Goal: Use online tool/utility: Use online tool/utility

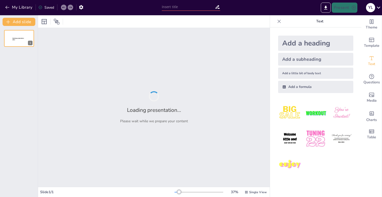
type input "Enhancing ELA Instruction: ACCION Academy's Strategic Framework for Grades 6-8"
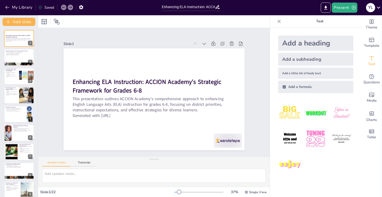
checkbox input "true"
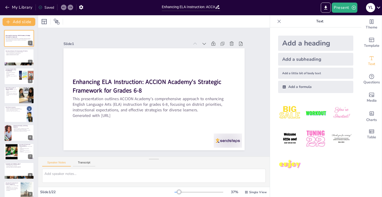
checkbox input "true"
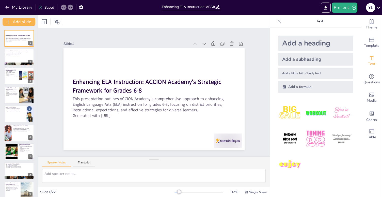
checkbox input "true"
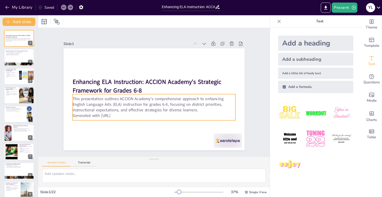
checkbox input "true"
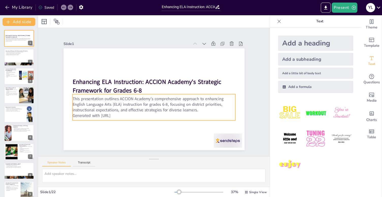
checkbox input "true"
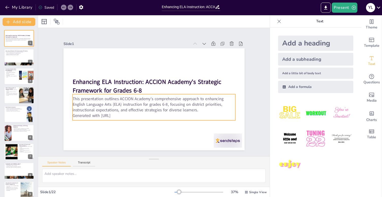
checkbox input "true"
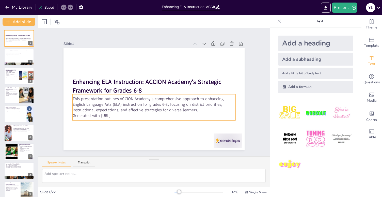
checkbox input "true"
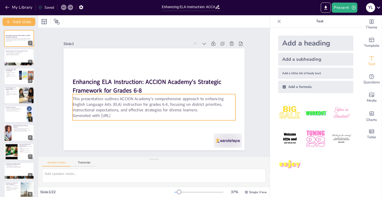
checkbox input "true"
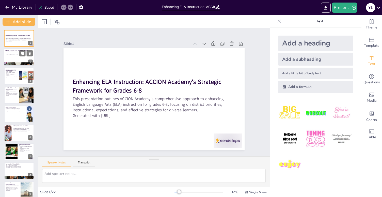
checkbox input "true"
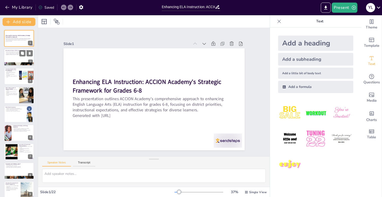
checkbox input "true"
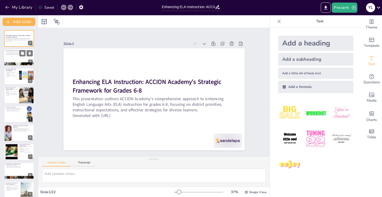
checkbox input "true"
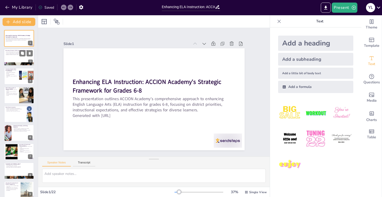
checkbox input "true"
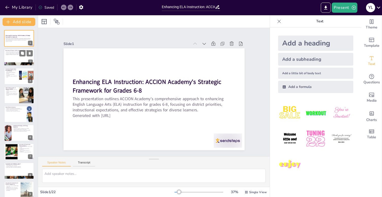
checkbox input "true"
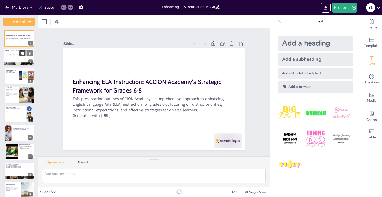
checkbox input "true"
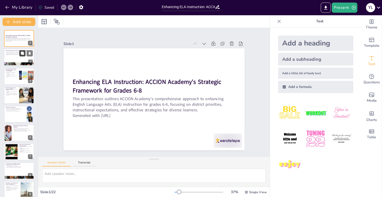
checkbox input "true"
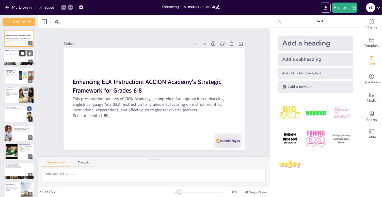
checkbox input "true"
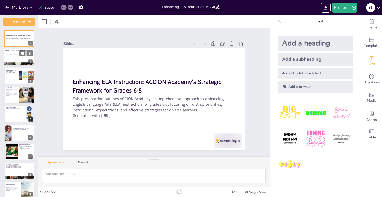
checkbox input "true"
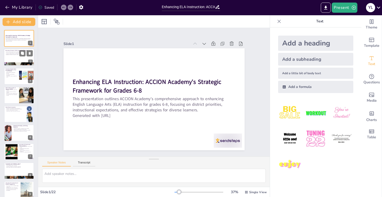
click at [13, 60] on div at bounding box center [19, 57] width 31 height 17
checkbox input "true"
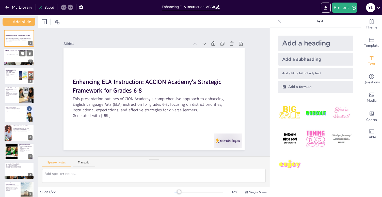
checkbox input "true"
type textarea "The coherent curriculum is essential for maintaining consistency in teaching an…"
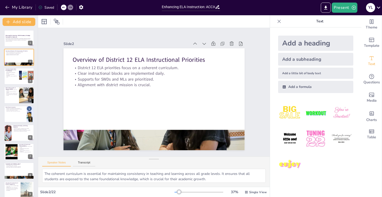
checkbox input "true"
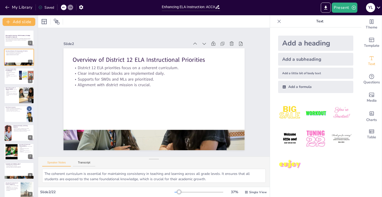
checkbox input "true"
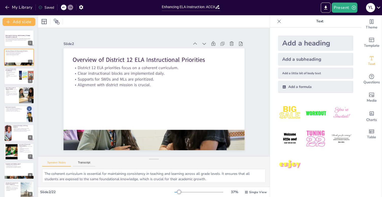
checkbox input "true"
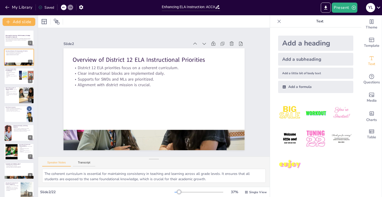
checkbox input "true"
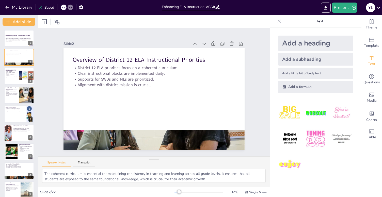
checkbox input "true"
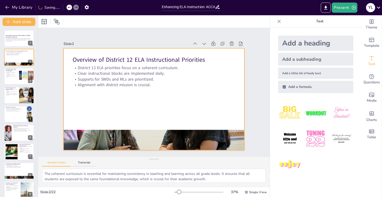
checkbox input "true"
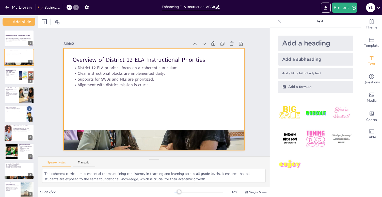
checkbox input "true"
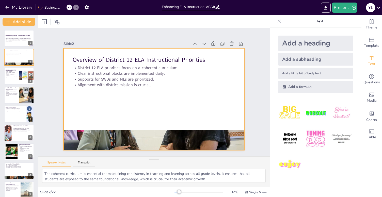
checkbox input "true"
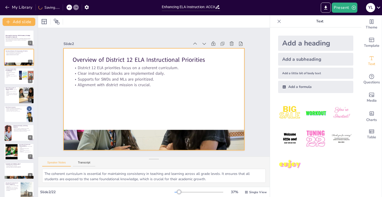
checkbox input "true"
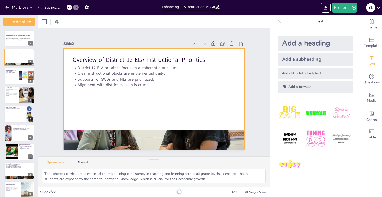
checkbox input "true"
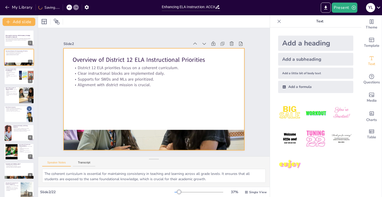
checkbox input "true"
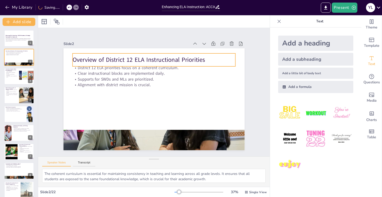
checkbox input "true"
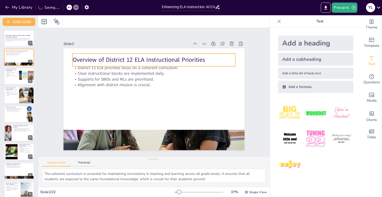
checkbox input "true"
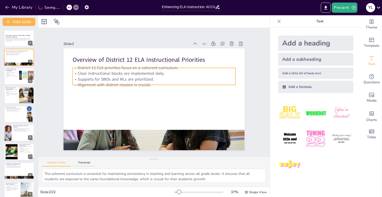
checkbox input "true"
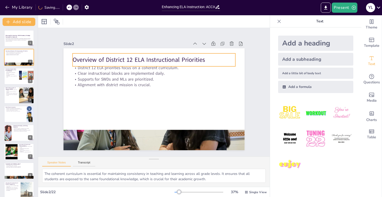
checkbox input "true"
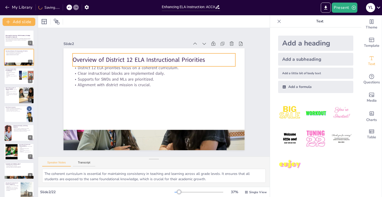
checkbox input "true"
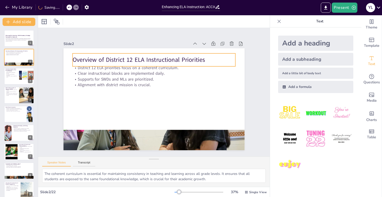
checkbox input "true"
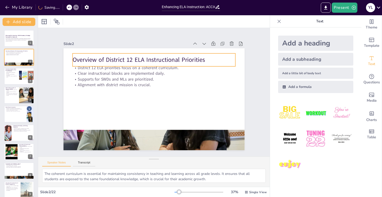
checkbox input "true"
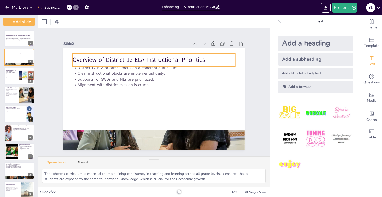
checkbox input "true"
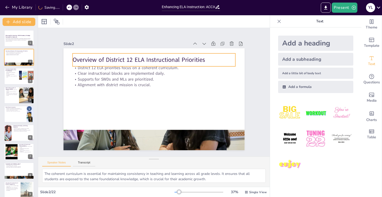
checkbox input "true"
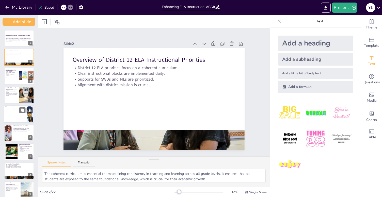
checkbox input "true"
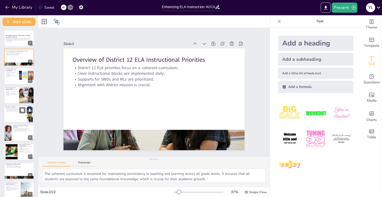
checkbox input "true"
click at [17, 115] on div at bounding box center [19, 114] width 31 height 17
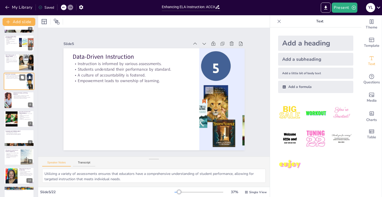
scroll to position [35, 0]
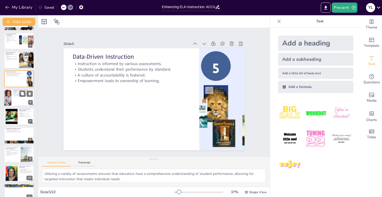
click at [20, 98] on div at bounding box center [19, 97] width 31 height 17
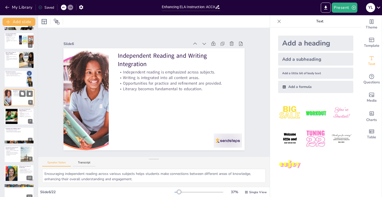
scroll to position [21, 0]
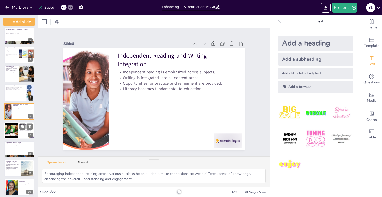
click at [22, 135] on div at bounding box center [19, 130] width 31 height 17
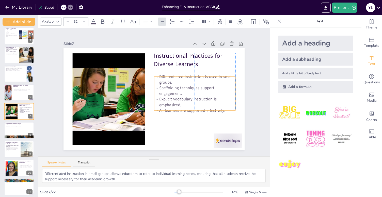
drag, startPoint x: 182, startPoint y: 79, endPoint x: 180, endPoint y: 87, distance: 8.7
click at [180, 88] on p "Scaffolding techniques support engagement." at bounding box center [195, 90] width 82 height 11
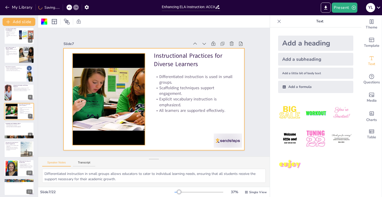
click at [107, 79] on div at bounding box center [109, 99] width 122 height 92
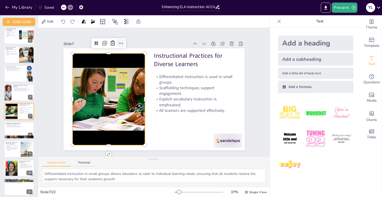
click at [123, 43] on icon at bounding box center [126, 40] width 7 height 7
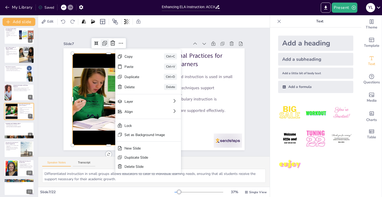
click at [105, 44] on icon at bounding box center [105, 43] width 6 height 6
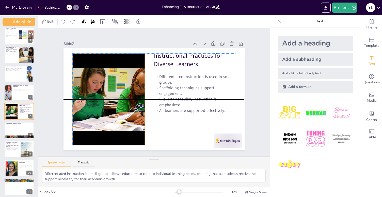
drag, startPoint x: 104, startPoint y: 80, endPoint x: 102, endPoint y: 78, distance: 3.2
click at [102, 78] on div at bounding box center [109, 99] width 122 height 92
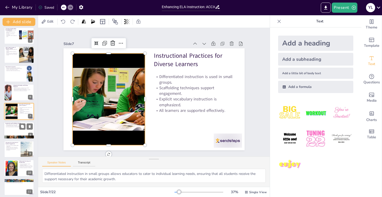
click at [13, 133] on div at bounding box center [19, 130] width 31 height 17
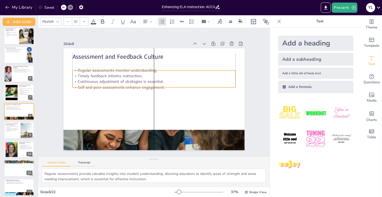
drag, startPoint x: 114, startPoint y: 77, endPoint x: 114, endPoint y: 85, distance: 8.6
click at [114, 85] on p "Self and peer assessments enhance engagement." at bounding box center [153, 87] width 163 height 6
click at [9, 132] on div at bounding box center [19, 130] width 31 height 17
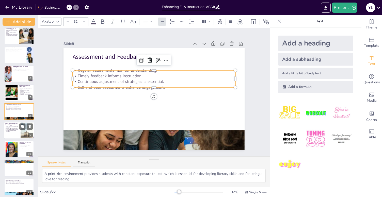
scroll to position [78, 0]
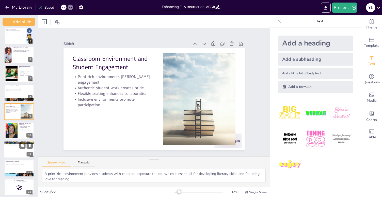
click at [11, 151] on div at bounding box center [19, 149] width 31 height 17
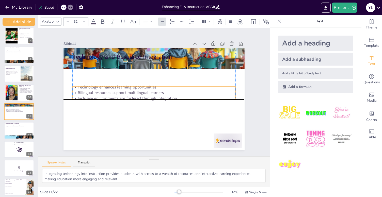
drag, startPoint x: 109, startPoint y: 66, endPoint x: 110, endPoint y: 88, distance: 22.9
click at [110, 88] on div "Technology enhances learning opportunities. Bilingual resources support multili…" at bounding box center [153, 92] width 163 height 17
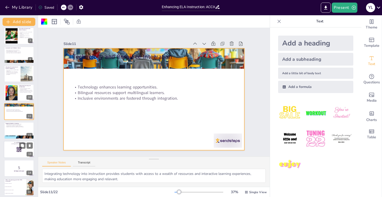
click at [14, 153] on div at bounding box center [19, 149] width 31 height 17
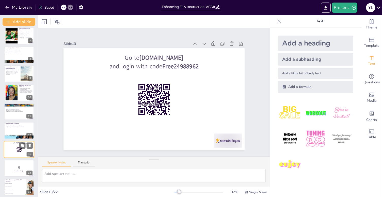
scroll to position [154, 0]
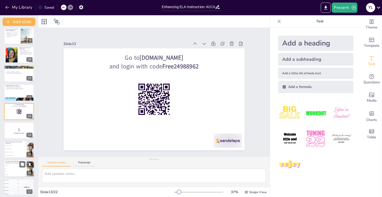
click at [14, 168] on span "Daily" at bounding box center [16, 168] width 22 height 1
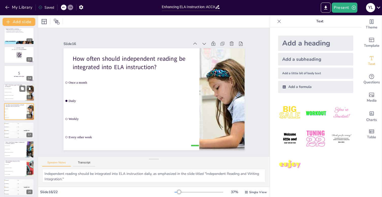
click at [12, 94] on li "To offer clear Tier 2 and Tier 3 supports" at bounding box center [15, 95] width 23 height 3
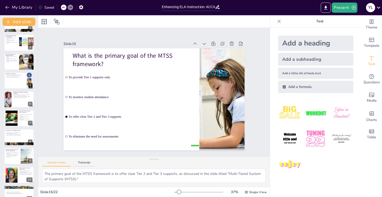
scroll to position [0, 0]
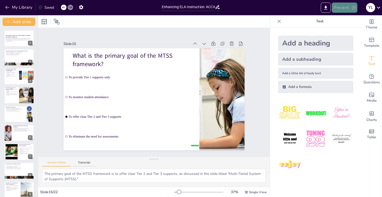
click at [343, 6] on button "Present" at bounding box center [344, 8] width 25 height 10
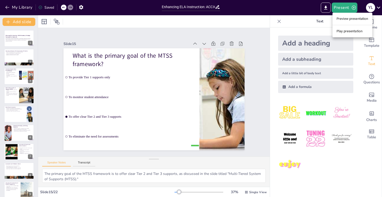
click at [183, 34] on div at bounding box center [191, 98] width 382 height 197
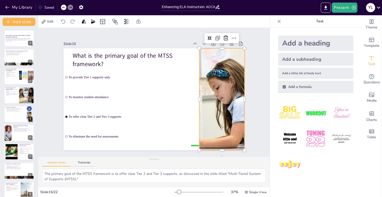
click at [214, 83] on div at bounding box center [221, 99] width 153 height 102
click at [279, 21] on icon at bounding box center [279, 21] width 3 height 3
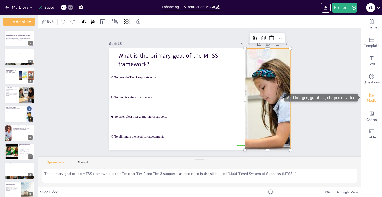
click at [374, 97] on icon "Add images, graphics, shapes or video" at bounding box center [372, 95] width 6 height 6
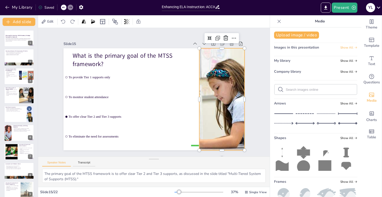
click at [351, 47] on span "Show All" at bounding box center [349, 48] width 17 height 4
